Goal: Find specific page/section: Find specific page/section

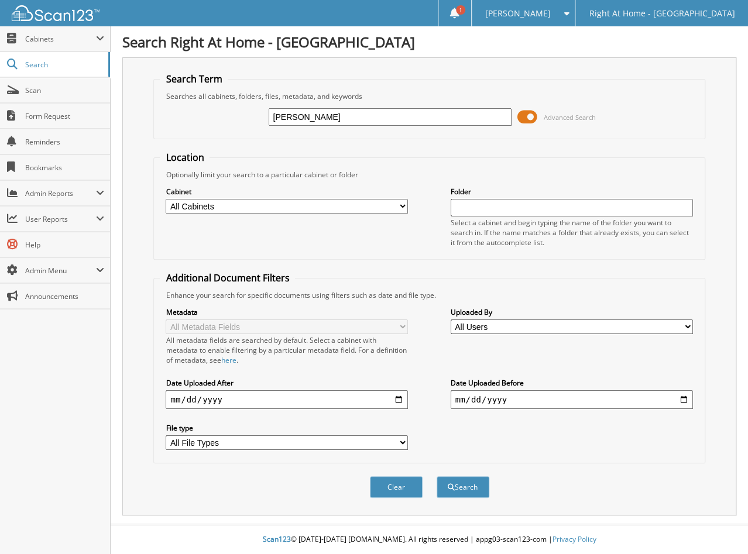
type input "darmer"
click at [437, 476] on button "Search" at bounding box center [463, 487] width 53 height 22
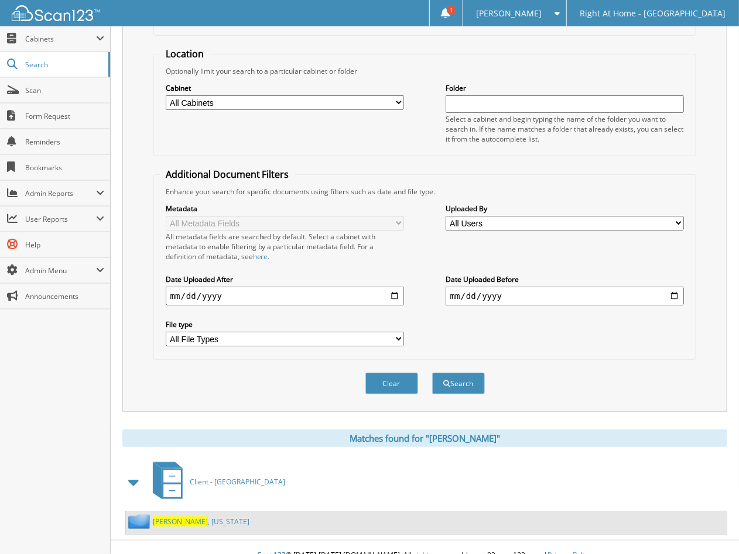
scroll to position [107, 0]
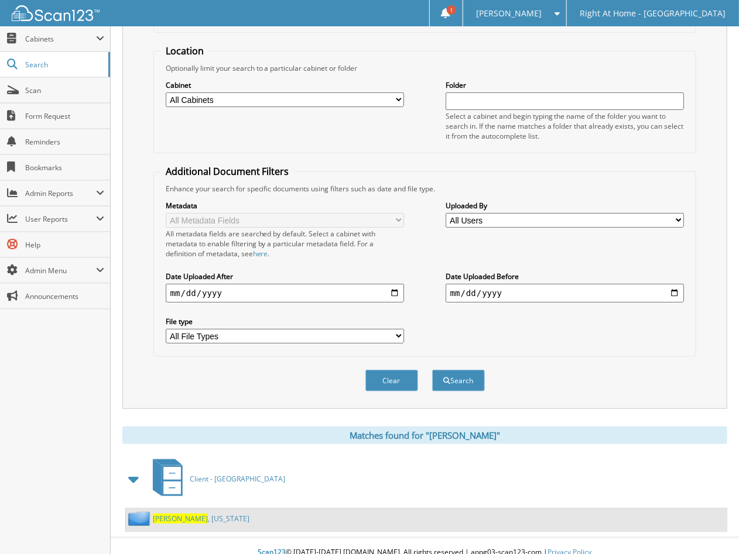
click at [179, 514] on link "Darmer , Virginia" at bounding box center [201, 519] width 97 height 10
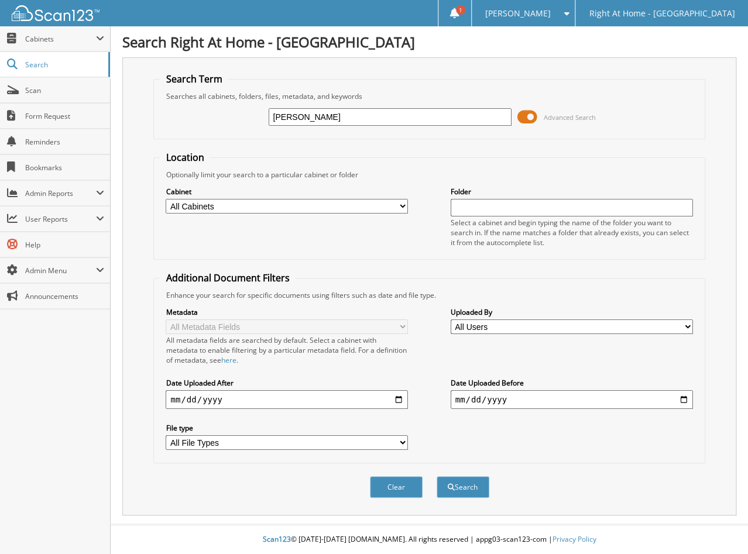
type input "[PERSON_NAME]"
click at [437, 476] on button "Search" at bounding box center [463, 487] width 53 height 22
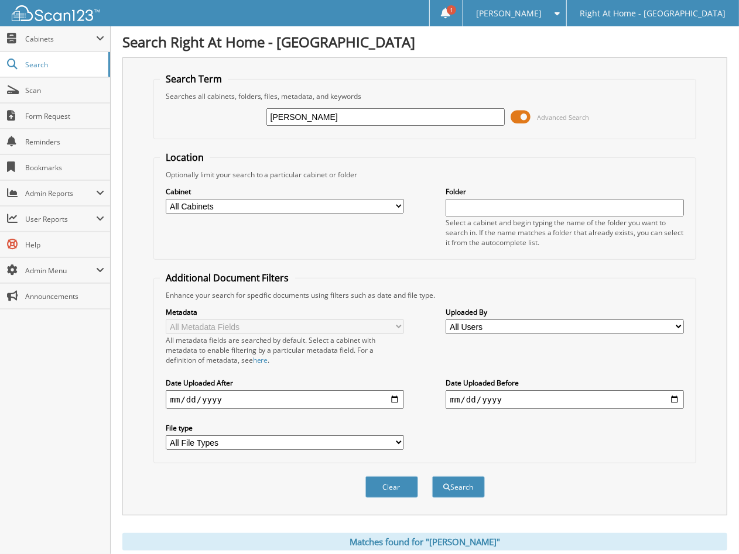
scroll to position [107, 0]
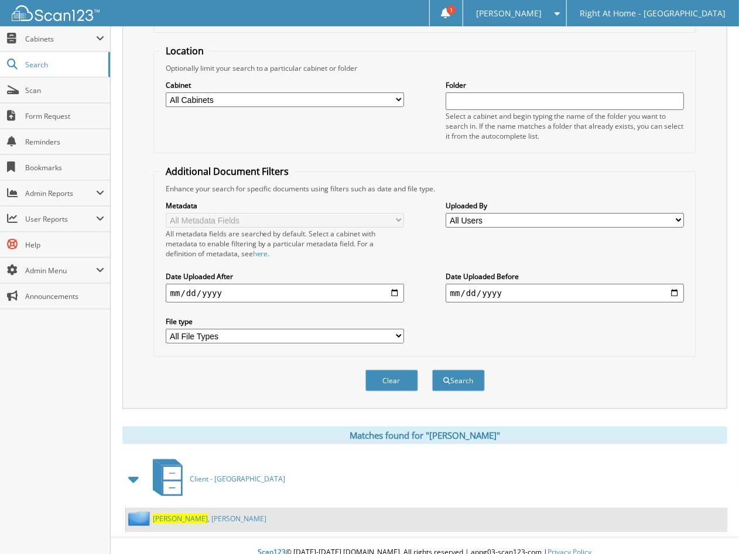
click at [191, 514] on link "[PERSON_NAME]" at bounding box center [210, 519] width 114 height 10
